Goal: Task Accomplishment & Management: Use online tool/utility

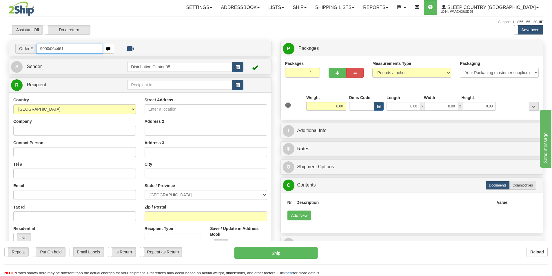
type input "9000i064461"
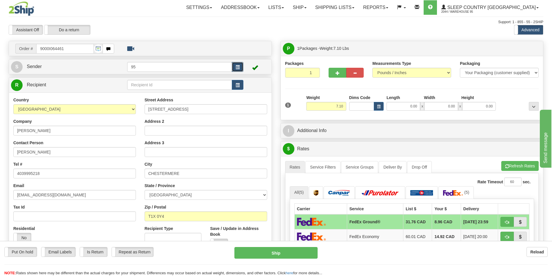
click at [238, 68] on span "button" at bounding box center [237, 67] width 4 height 4
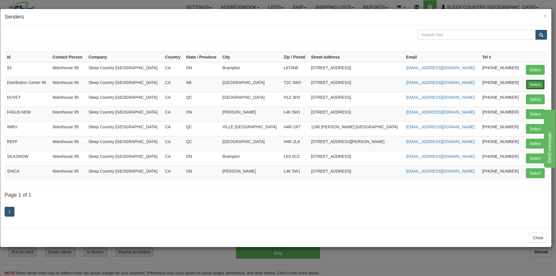
click at [530, 83] on button "Select" at bounding box center [535, 85] width 19 height 10
type input "Distribution Center 95"
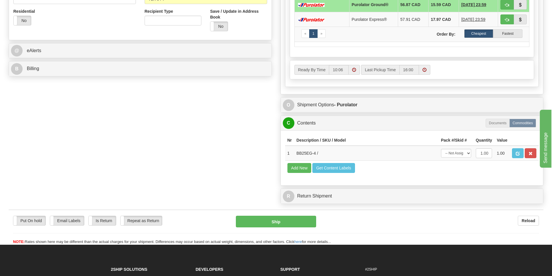
scroll to position [213, 0]
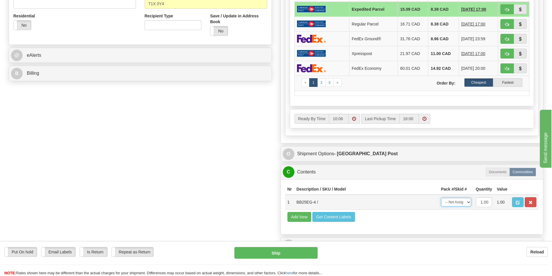
click at [463, 202] on select "-- Not Assigned -- Package 1" at bounding box center [456, 202] width 30 height 9
select select "0"
click at [441, 198] on select "-- Not Assigned -- Package 1" at bounding box center [456, 202] width 30 height 9
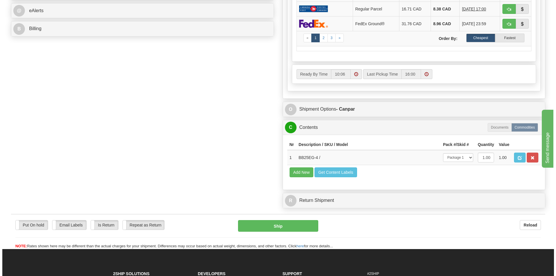
scroll to position [259, 0]
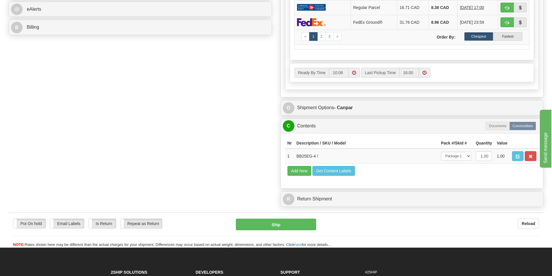
click at [287, 217] on div "Put On hold Put On hold Email Labels Email Labels Edit Is Return Is Return Repe…" at bounding box center [276, 230] width 534 height 35
click at [278, 224] on button "Ship" at bounding box center [276, 225] width 80 height 12
type input "1"
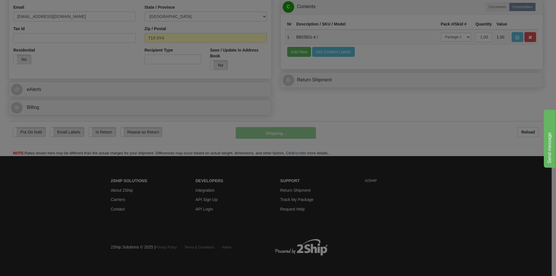
scroll to position [179, 0]
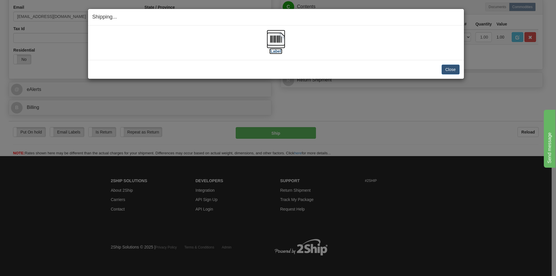
click at [277, 33] on img at bounding box center [276, 39] width 19 height 19
click at [449, 70] on button "Close" at bounding box center [451, 70] width 18 height 10
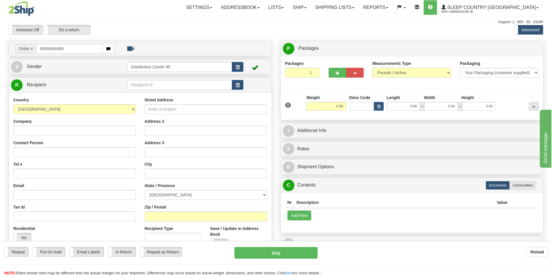
type input "9000i064489"
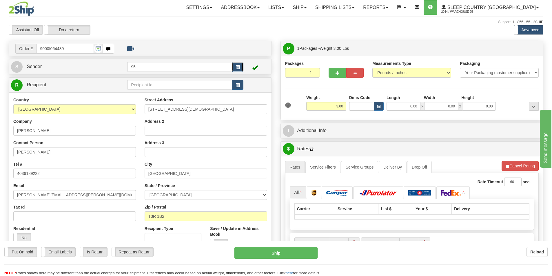
click at [240, 64] on button "button" at bounding box center [238, 67] width 12 height 10
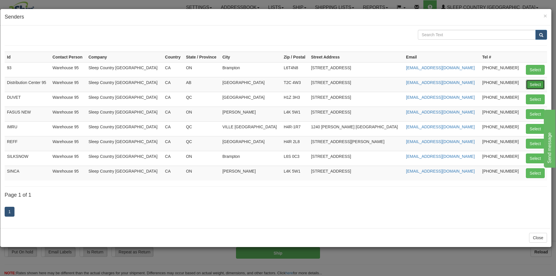
click at [533, 86] on button "Select" at bounding box center [535, 85] width 19 height 10
type input "Distribution Center 95"
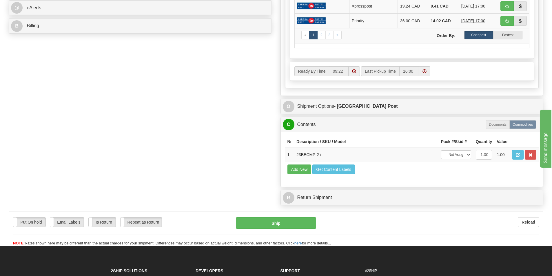
scroll to position [269, 0]
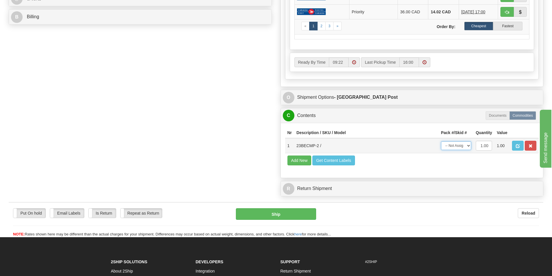
click at [458, 147] on select "-- Not Assigned -- Package 1" at bounding box center [456, 145] width 30 height 9
select select "0"
click at [441, 141] on select "-- Not Assigned -- Package 1" at bounding box center [456, 145] width 30 height 9
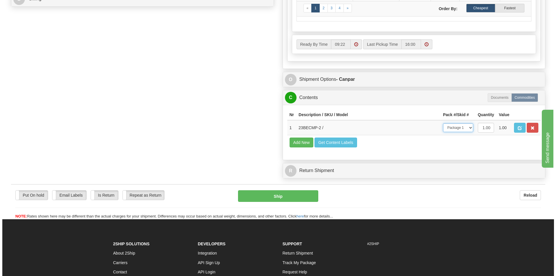
scroll to position [289, 0]
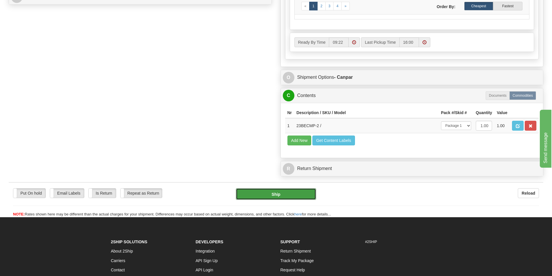
click at [297, 193] on button "Ship" at bounding box center [276, 194] width 80 height 12
type input "1"
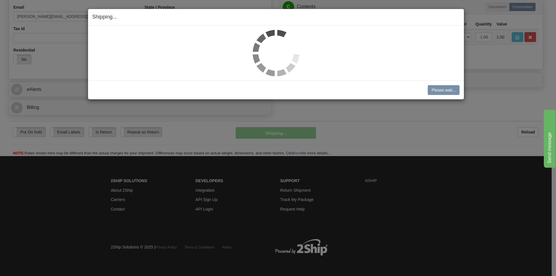
scroll to position [179, 0]
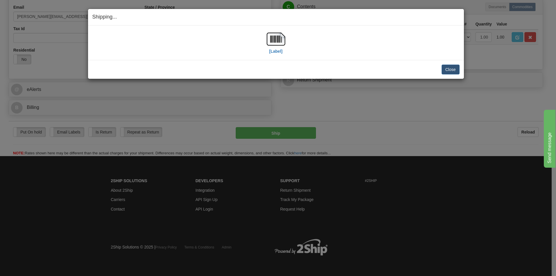
click at [285, 34] on div "[Label]" at bounding box center [275, 43] width 367 height 26
click at [274, 40] on img at bounding box center [276, 39] width 19 height 19
click at [448, 71] on button "Close" at bounding box center [451, 70] width 18 height 10
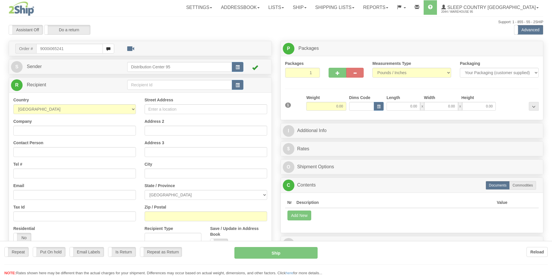
type input "9000i065241"
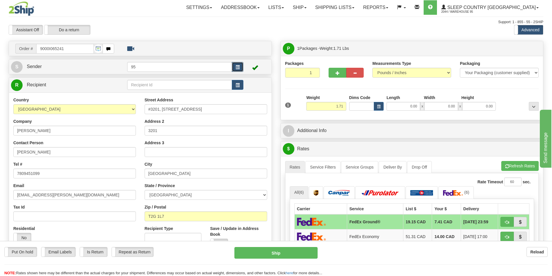
click at [239, 66] on span "button" at bounding box center [237, 67] width 4 height 4
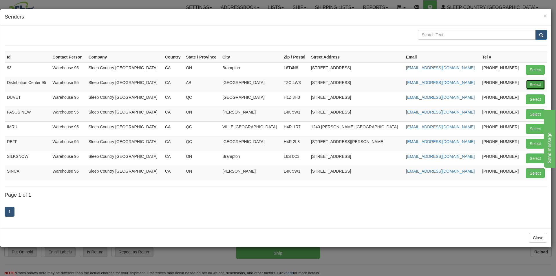
click at [532, 85] on button "Select" at bounding box center [535, 85] width 19 height 10
type input "Distribution Center 95"
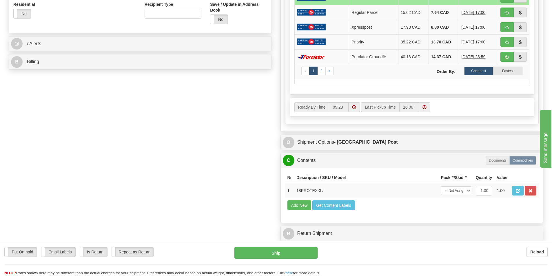
scroll to position [226, 0]
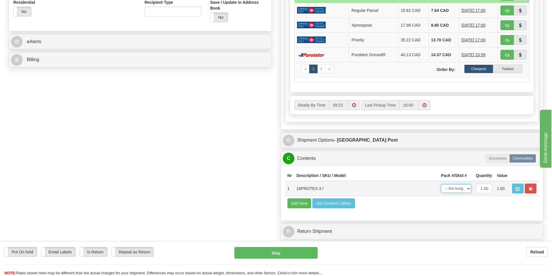
drag, startPoint x: 452, startPoint y: 189, endPoint x: 453, endPoint y: 193, distance: 4.2
click at [452, 189] on select "-- Not Assigned -- Package 1" at bounding box center [456, 188] width 30 height 9
select select "0"
click at [441, 184] on select "-- Not Assigned -- Package 1" at bounding box center [456, 188] width 30 height 9
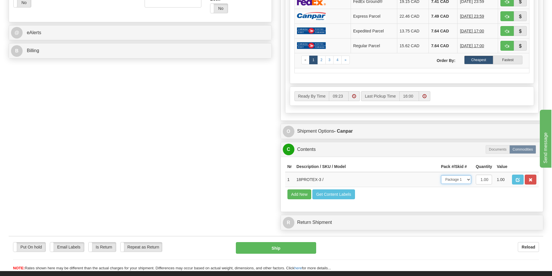
scroll to position [239, 0]
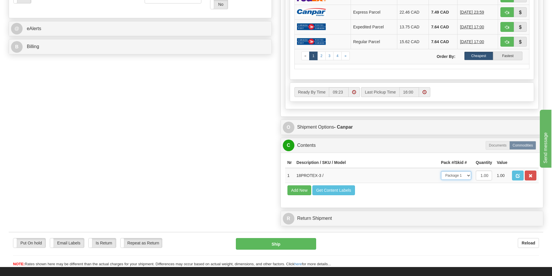
drag, startPoint x: 556, startPoint y: 177, endPoint x: 22, endPoint y: 10, distance: 559.4
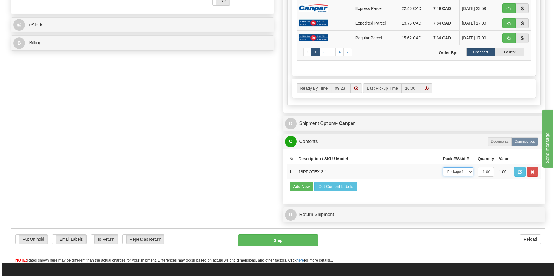
scroll to position [324, 0]
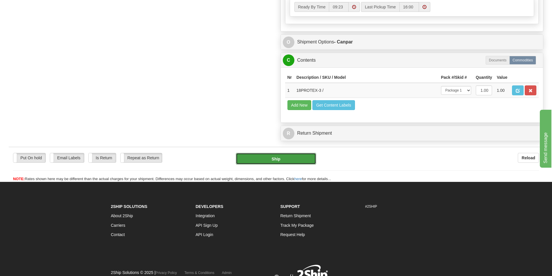
click at [286, 157] on button "Ship" at bounding box center [276, 159] width 80 height 12
type input "1"
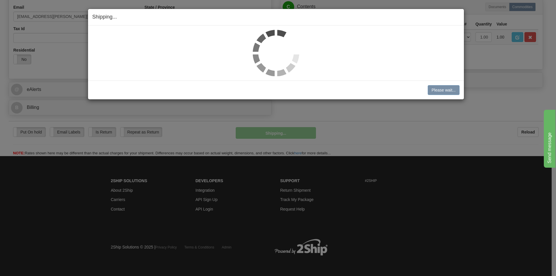
scroll to position [179, 0]
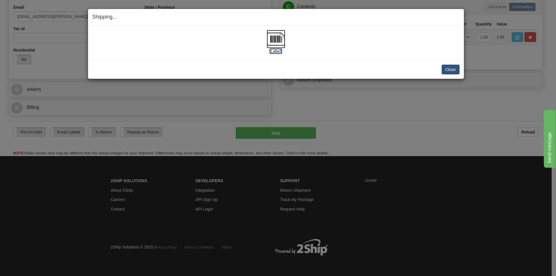
click at [279, 43] on img at bounding box center [276, 39] width 19 height 19
click at [454, 69] on button "Close" at bounding box center [451, 70] width 18 height 10
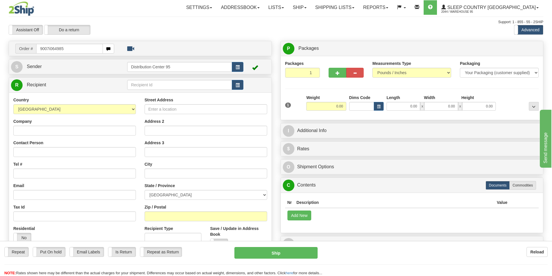
type input "9007i064985"
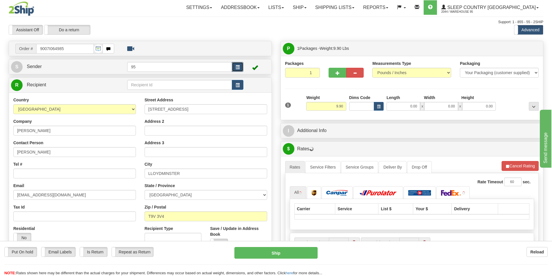
click at [237, 70] on button "button" at bounding box center [238, 67] width 12 height 10
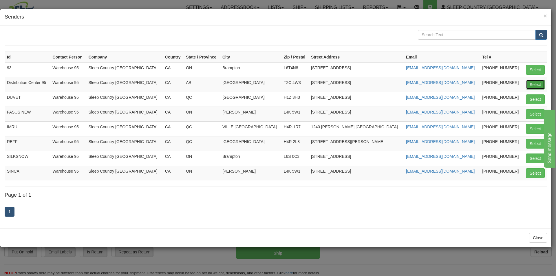
click at [544, 82] on button "Select" at bounding box center [535, 85] width 19 height 10
type input "Distribution Center 95"
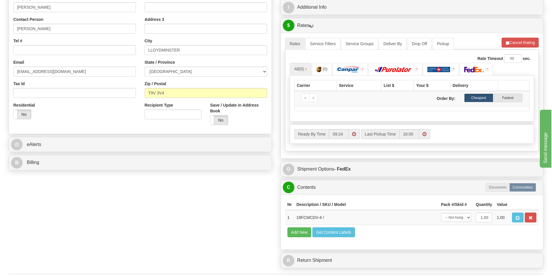
scroll to position [256, 0]
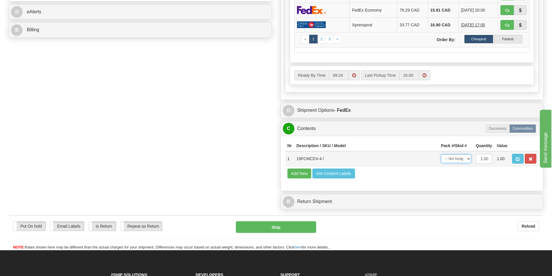
click at [454, 161] on select "-- Not Assigned -- Package 1" at bounding box center [456, 158] width 30 height 9
select select "0"
click at [441, 154] on select "-- Not Assigned -- Package 1" at bounding box center [456, 158] width 30 height 9
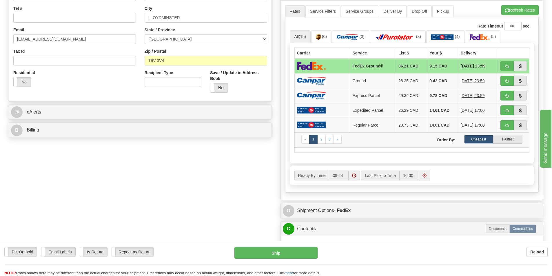
scroll to position [115, 0]
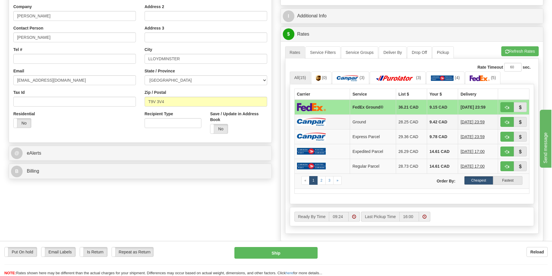
click at [396, 119] on td "28.25 CAD" at bounding box center [411, 121] width 31 height 15
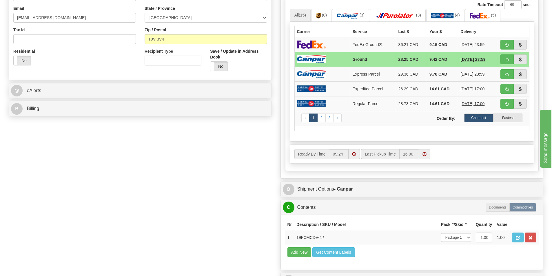
scroll to position [260, 0]
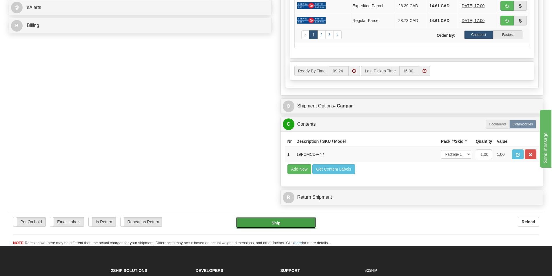
click at [282, 222] on button "Ship" at bounding box center [276, 223] width 80 height 12
type input "1"
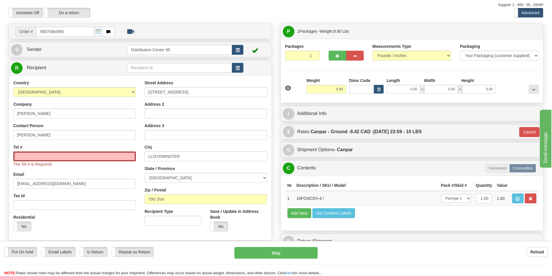
scroll to position [15, 0]
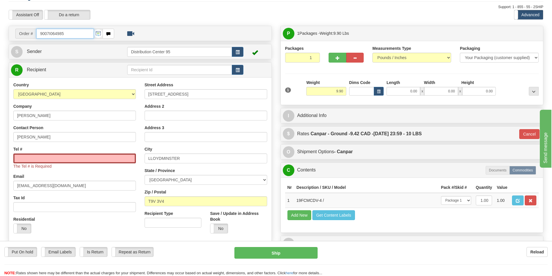
drag, startPoint x: 71, startPoint y: 32, endPoint x: 39, endPoint y: 33, distance: 31.6
click at [39, 33] on input "9007I064985" at bounding box center [65, 34] width 58 height 10
click at [51, 156] on input "Tel #" at bounding box center [74, 159] width 123 height 10
paste input "780 871-1745"
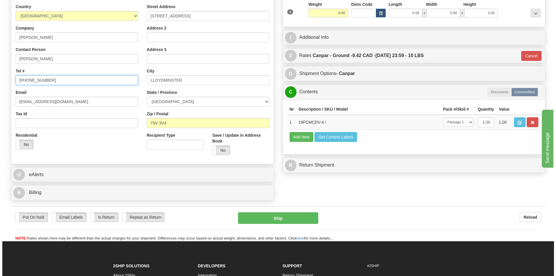
scroll to position [96, 0]
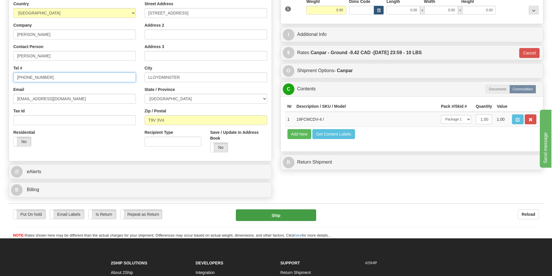
type input "780 871-1745"
click at [292, 215] on button "Ship" at bounding box center [276, 215] width 80 height 12
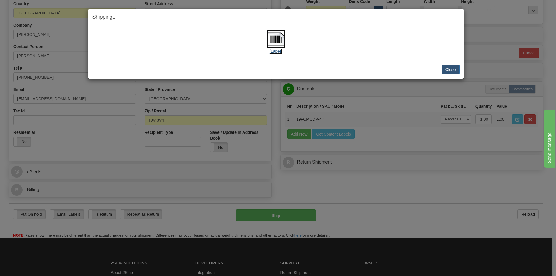
click at [273, 40] on img at bounding box center [276, 39] width 19 height 19
click at [450, 70] on button "Close" at bounding box center [451, 70] width 18 height 10
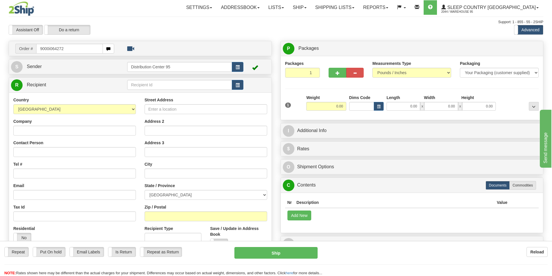
type input "9000i064272"
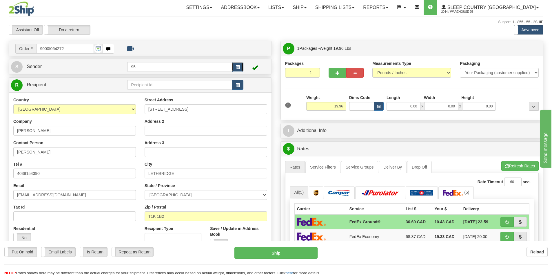
click at [241, 66] on button "button" at bounding box center [238, 67] width 12 height 10
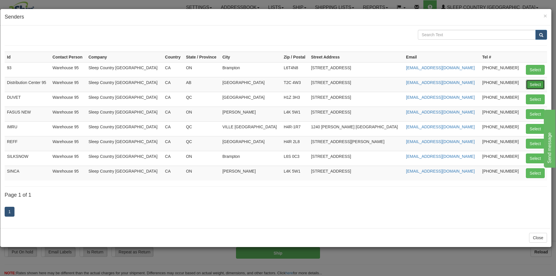
click at [532, 84] on button "Select" at bounding box center [535, 85] width 19 height 10
type input "Distribution Center 95"
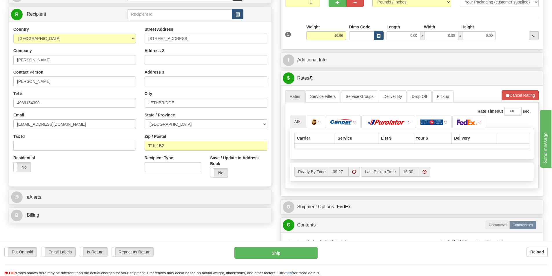
scroll to position [74, 0]
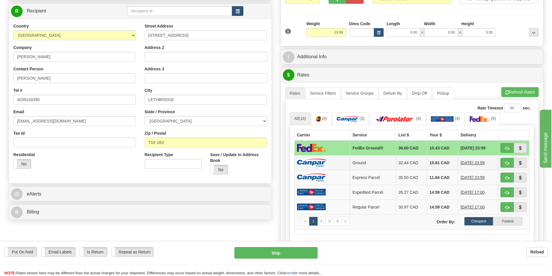
click at [415, 158] on td "32.44 CAD" at bounding box center [411, 162] width 31 height 15
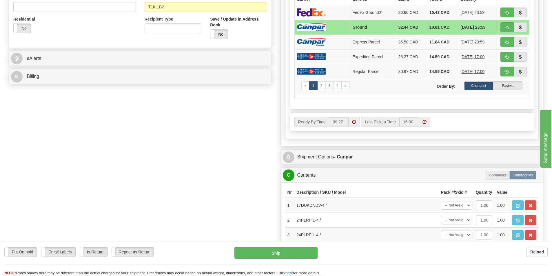
scroll to position [253, 0]
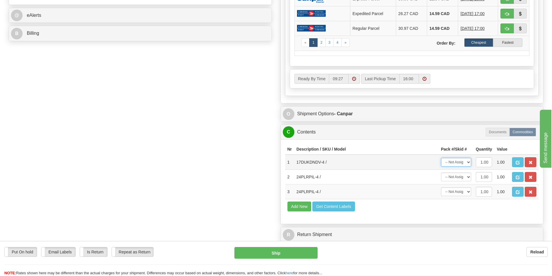
click at [464, 160] on select "-- Not Assigned -- Package 1" at bounding box center [456, 162] width 30 height 9
select select "0"
click at [441, 158] on select "-- Not Assigned -- Package 1" at bounding box center [456, 162] width 30 height 9
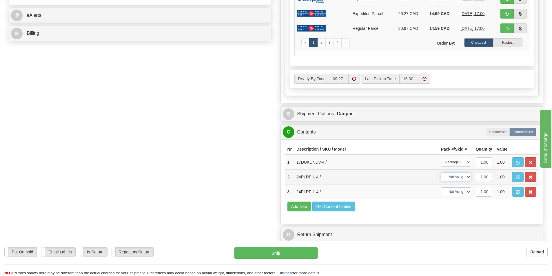
drag, startPoint x: 460, startPoint y: 176, endPoint x: 460, endPoint y: 181, distance: 4.9
click at [460, 176] on select "-- Not Assigned -- Package 1" at bounding box center [456, 177] width 30 height 9
select select "0"
click at [441, 173] on select "-- Not Assigned -- Package 1" at bounding box center [456, 177] width 30 height 9
drag, startPoint x: 459, startPoint y: 193, endPoint x: 460, endPoint y: 196, distance: 3.2
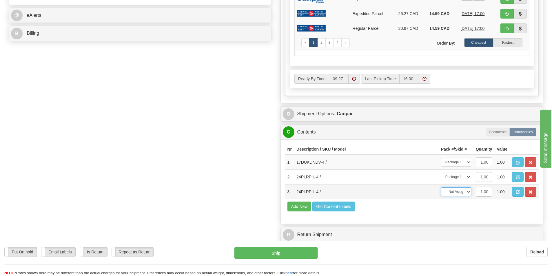
click at [460, 194] on select "-- Not Assigned -- Package 1" at bounding box center [456, 191] width 30 height 9
select select "0"
click at [441, 187] on select "-- Not Assigned -- Package 1" at bounding box center [456, 191] width 30 height 9
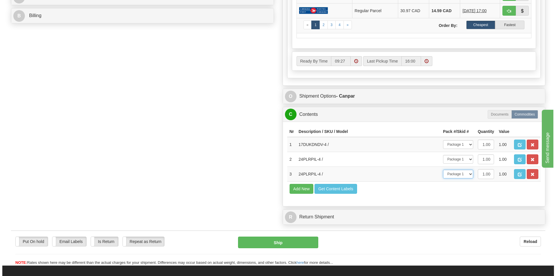
scroll to position [279, 0]
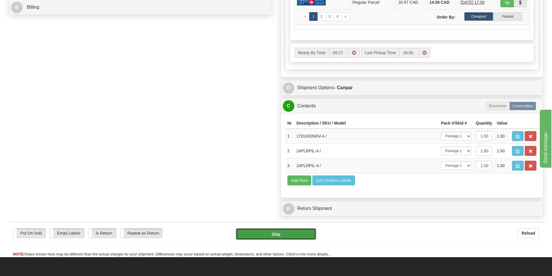
click at [291, 232] on button "Ship" at bounding box center [276, 234] width 80 height 12
type input "1"
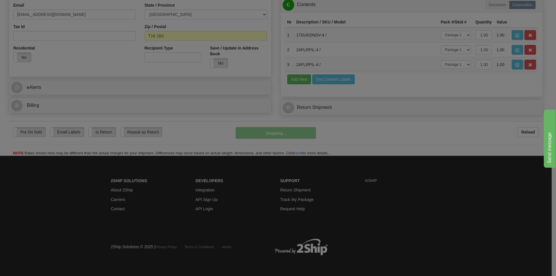
scroll to position [180, 0]
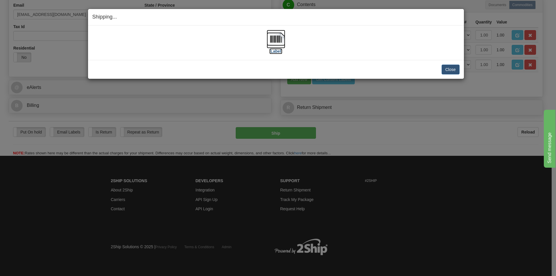
click at [276, 32] on img at bounding box center [276, 39] width 19 height 19
click at [455, 67] on button "Close" at bounding box center [451, 70] width 18 height 10
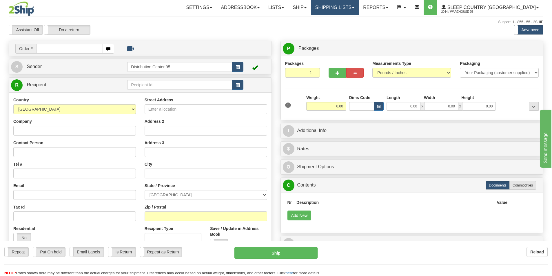
click at [348, 6] on link "Shipping lists" at bounding box center [335, 7] width 48 height 14
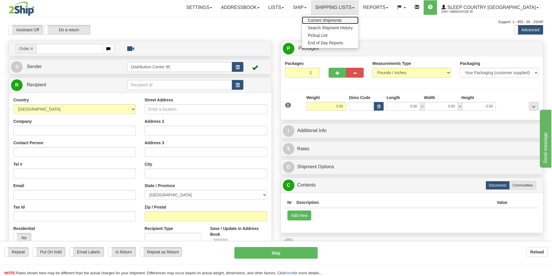
click at [341, 21] on span "Current Shipments" at bounding box center [325, 20] width 34 height 5
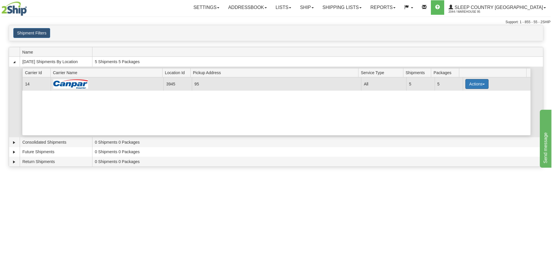
click at [465, 85] on button "Actions" at bounding box center [476, 84] width 23 height 10
click at [456, 103] on span "Close" at bounding box center [454, 102] width 13 height 4
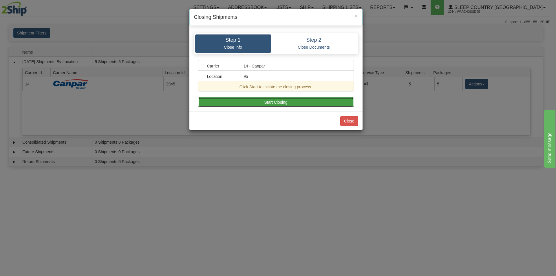
click at [269, 101] on button "Start Closing" at bounding box center [276, 102] width 156 height 10
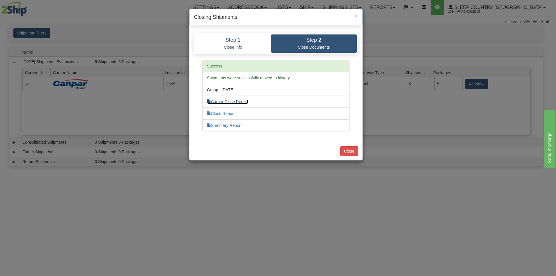
click at [232, 103] on link "Carrier Close Report" at bounding box center [227, 101] width 41 height 5
click at [231, 123] on link "Summary Report" at bounding box center [224, 125] width 35 height 5
click at [348, 154] on button "Close" at bounding box center [349, 151] width 18 height 10
